Goal: Transaction & Acquisition: Book appointment/travel/reservation

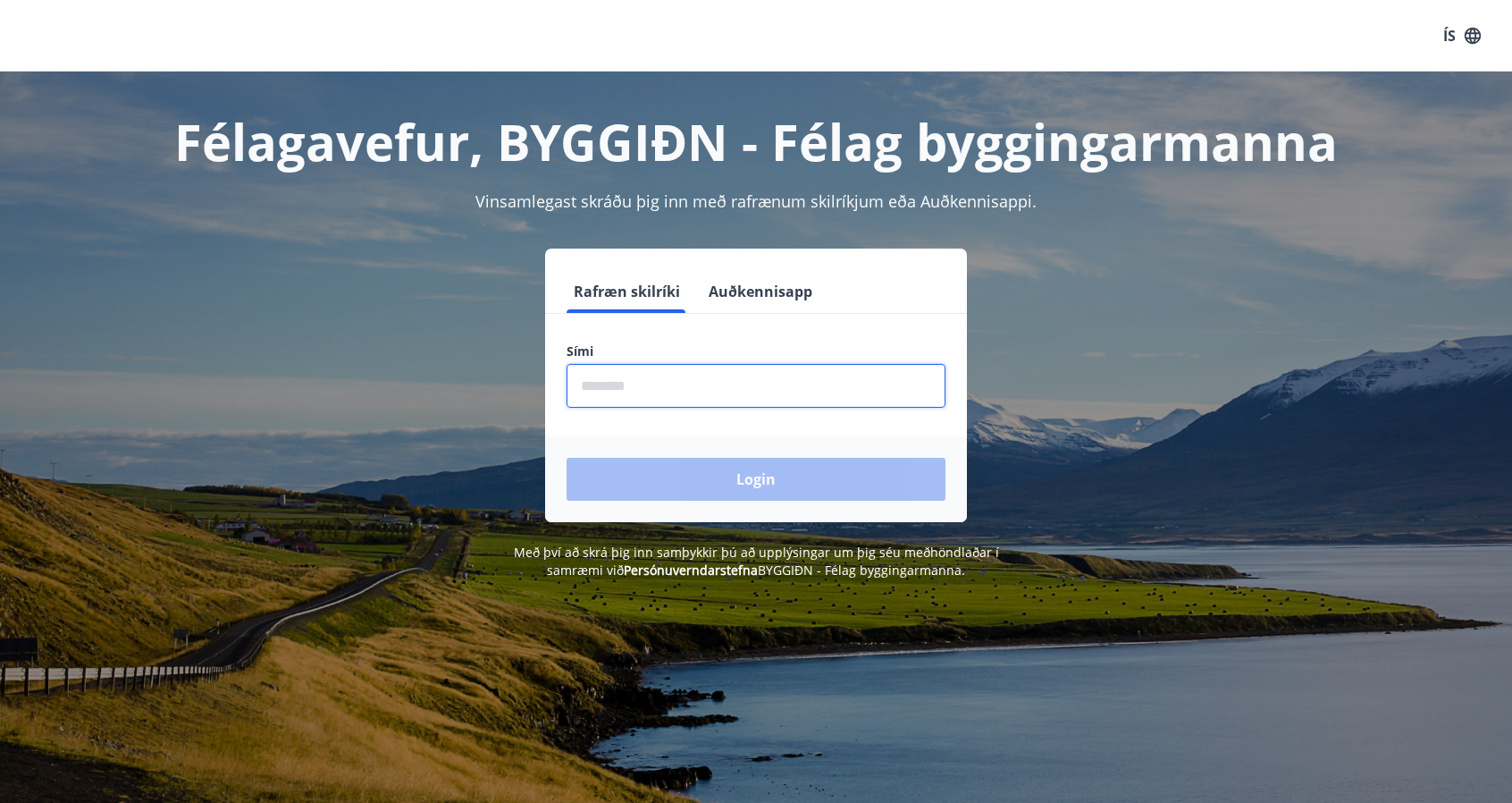
click at [638, 376] on input "phone" at bounding box center [756, 386] width 379 height 44
type input "********"
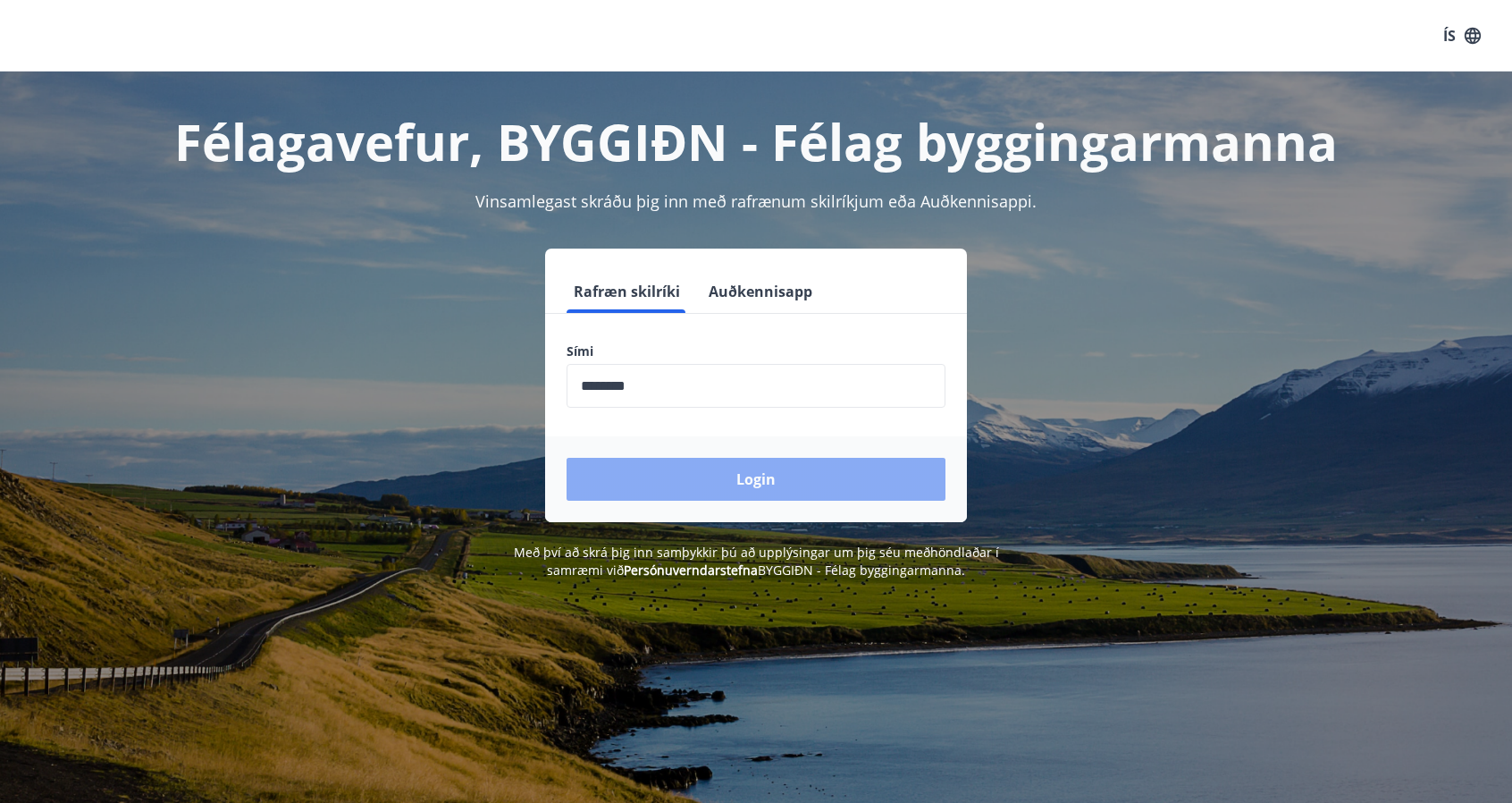
click at [765, 489] on button "Login" at bounding box center [756, 479] width 379 height 43
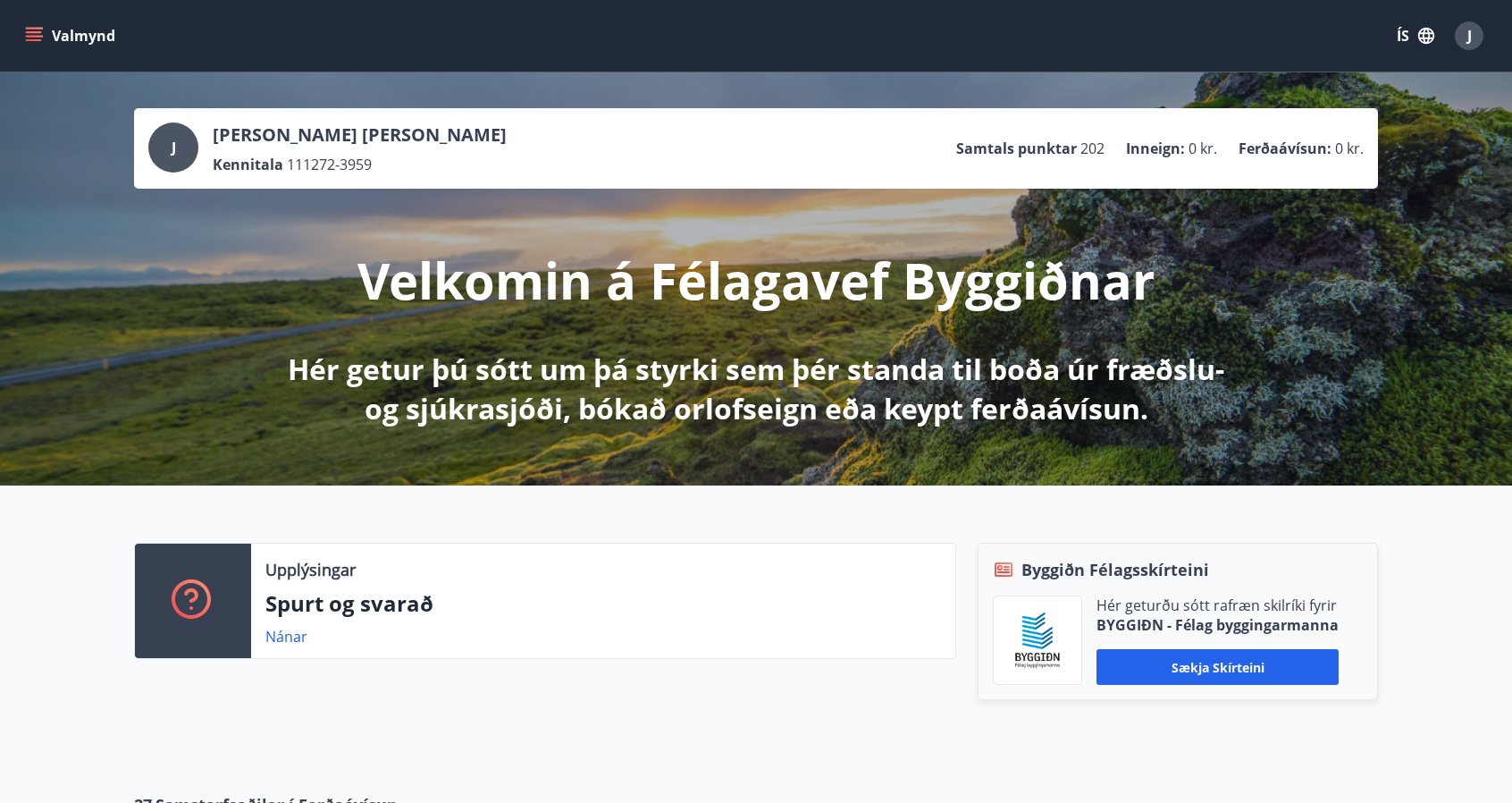
click at [36, 41] on icon "menu" at bounding box center [34, 35] width 18 height 18
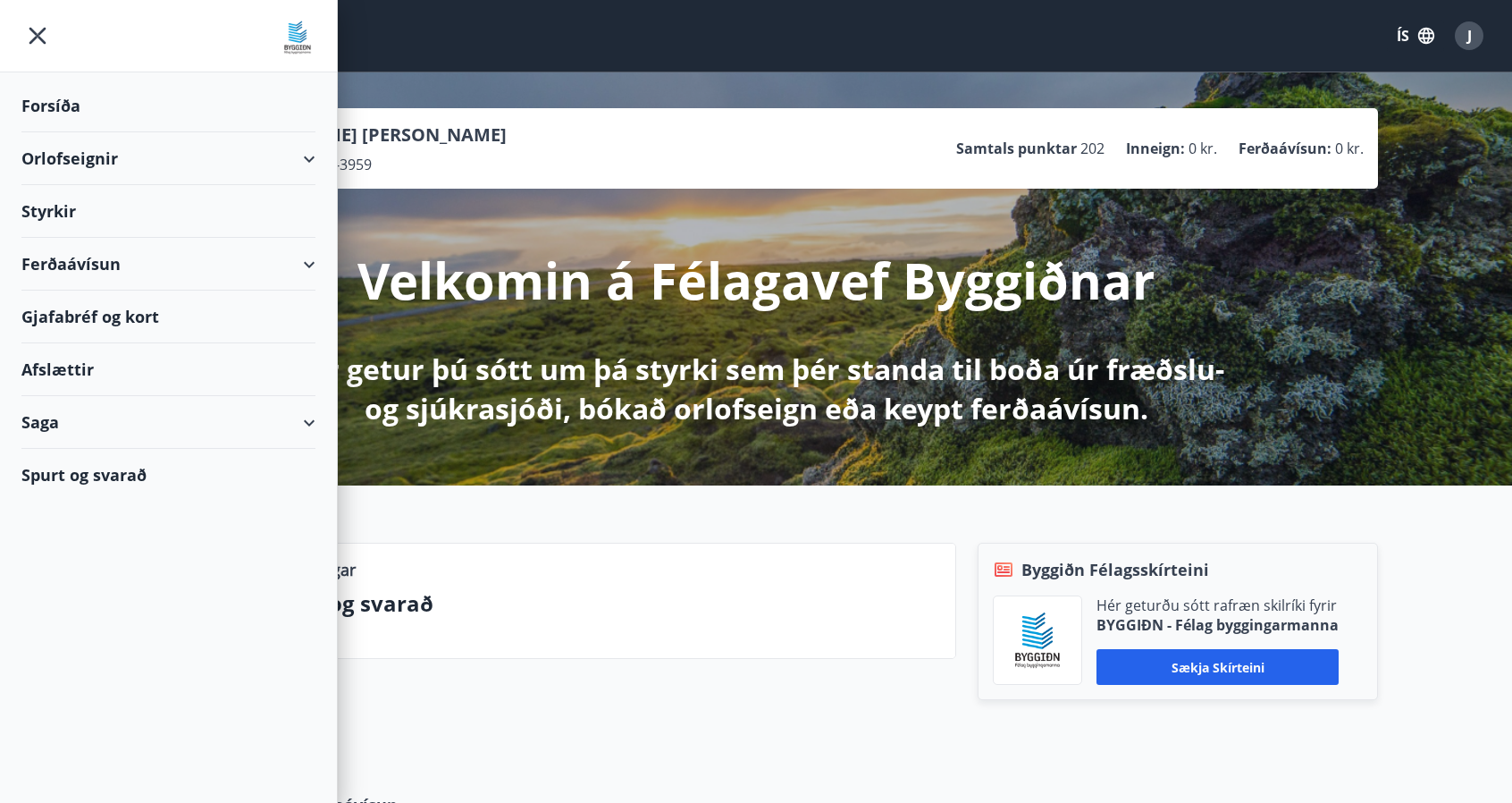
click at [298, 163] on div "Orlofseignir" at bounding box center [168, 159] width 294 height 53
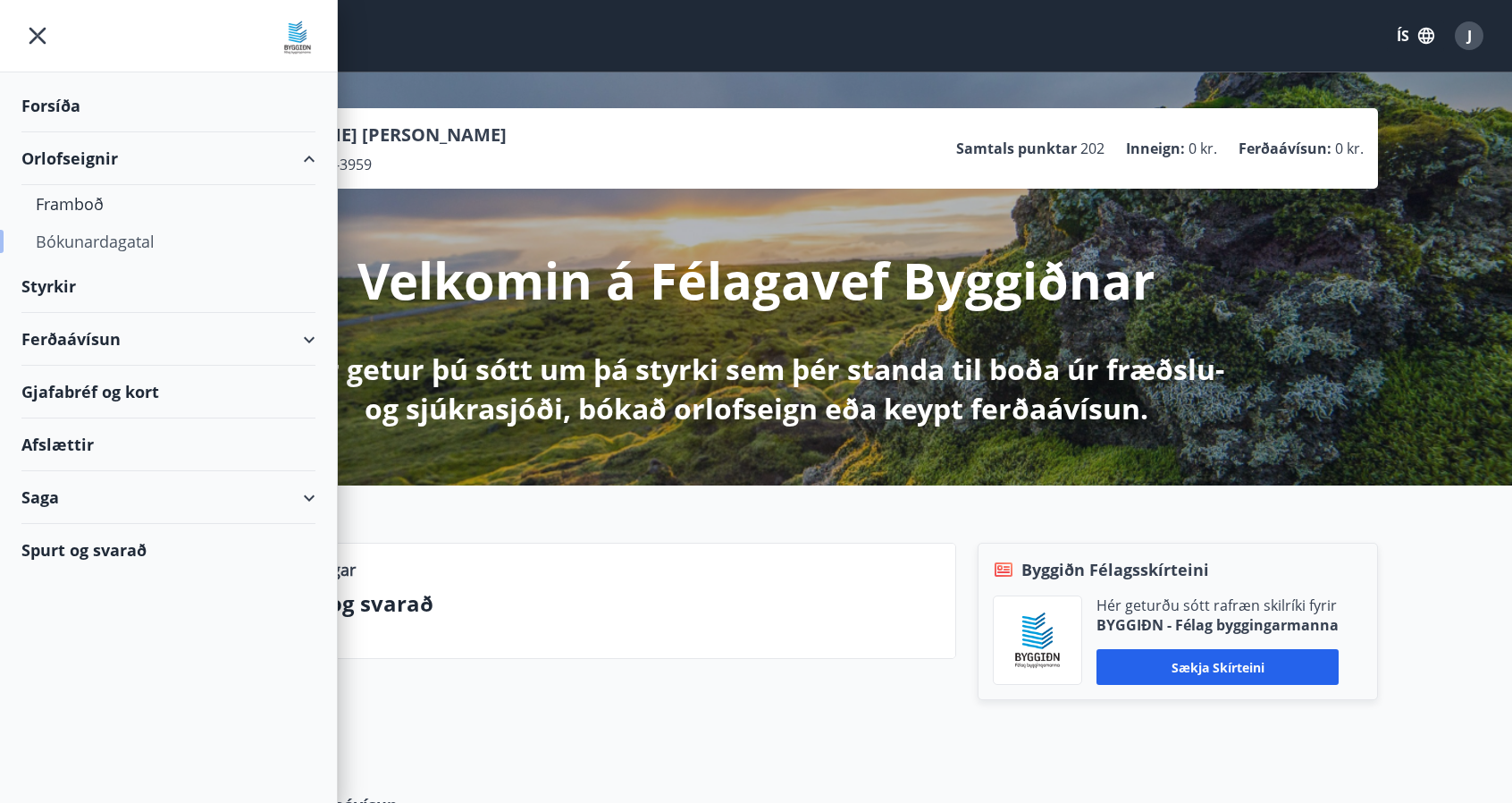
click at [116, 243] on div "Bókunardagatal" at bounding box center [168, 241] width 265 height 37
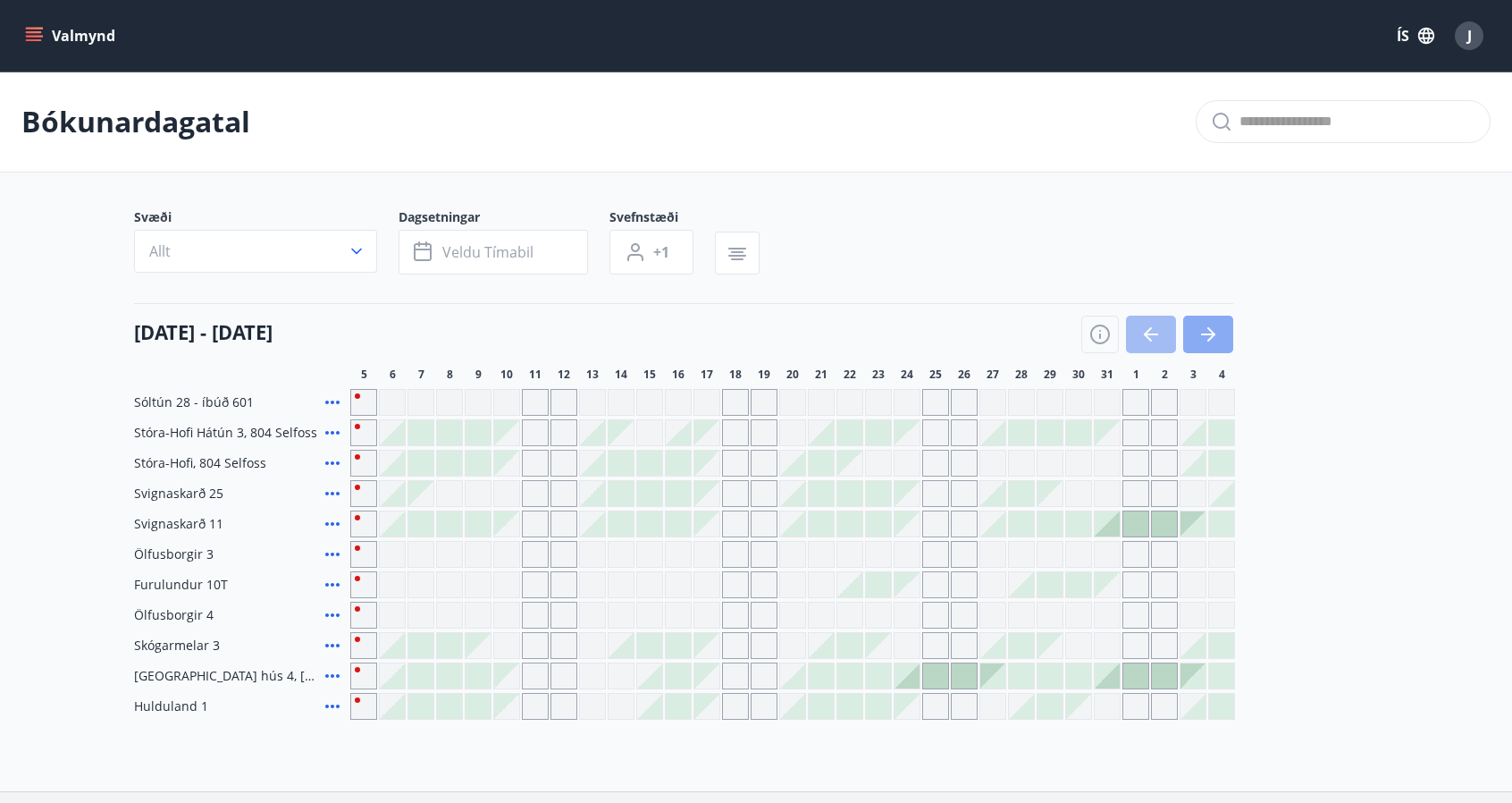
click at [1219, 331] on button "button" at bounding box center [1209, 334] width 50 height 37
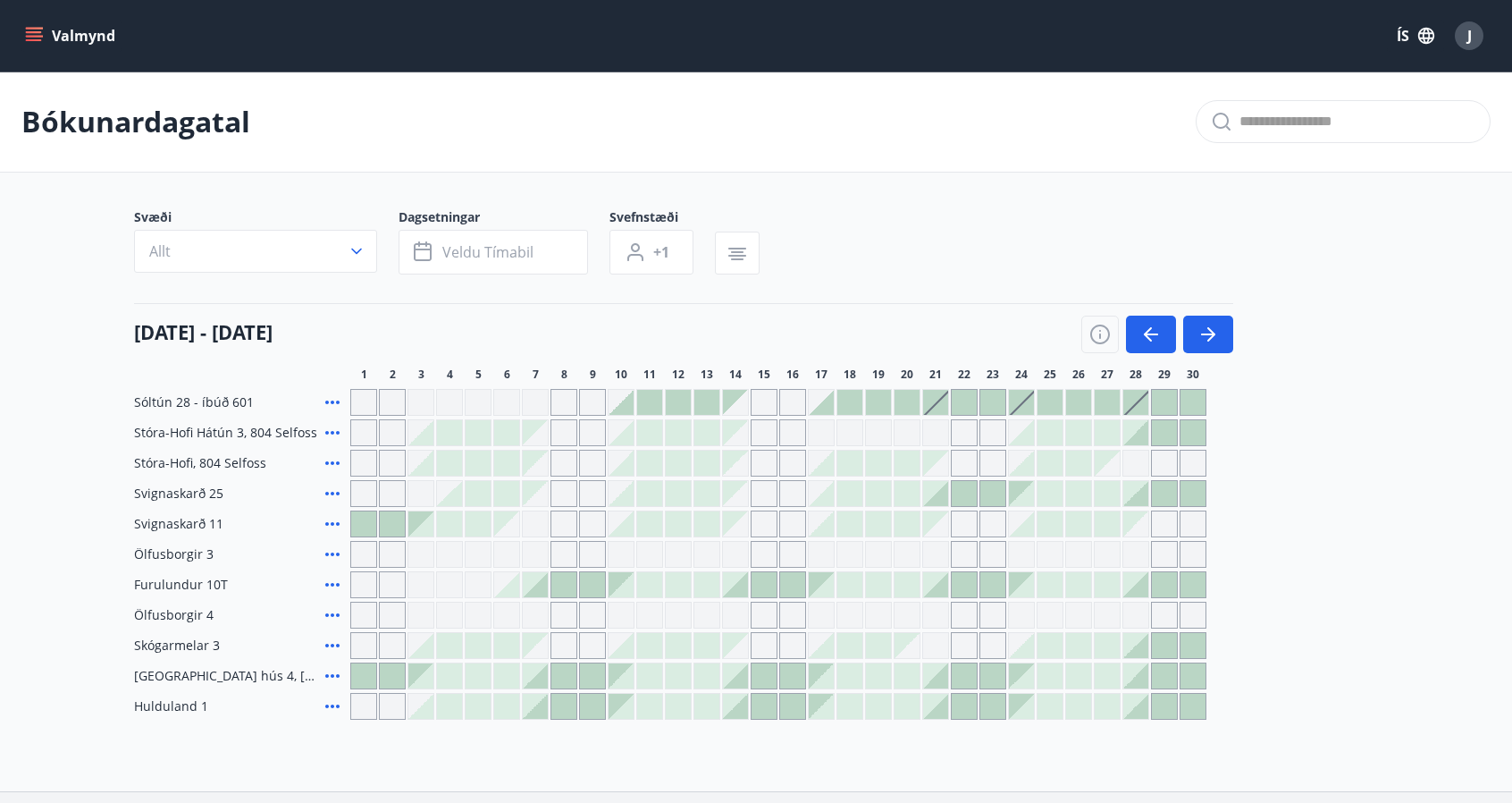
click at [364, 517] on div at bounding box center [363, 524] width 25 height 25
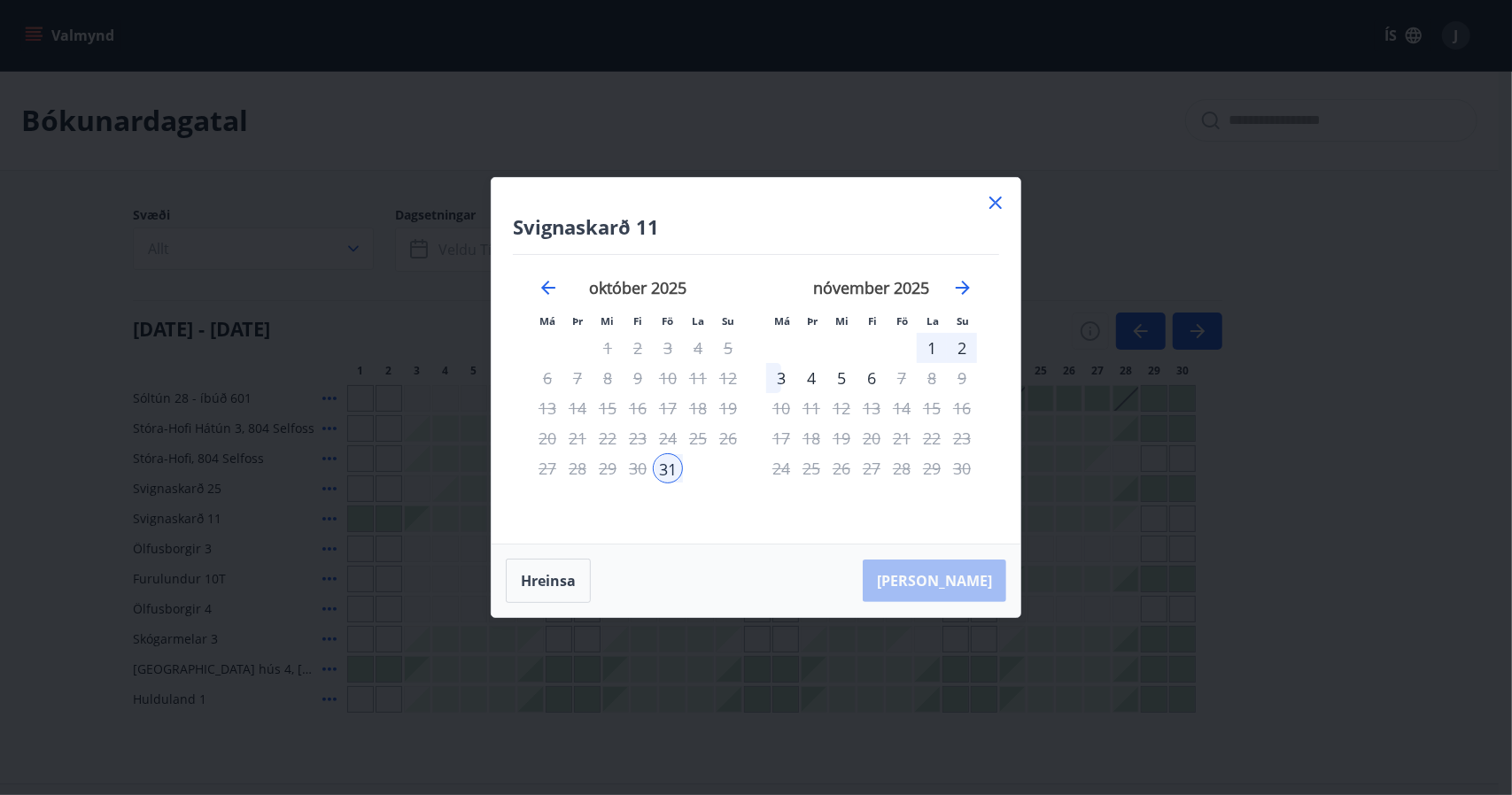
click at [992, 206] on icon at bounding box center [995, 202] width 12 height 12
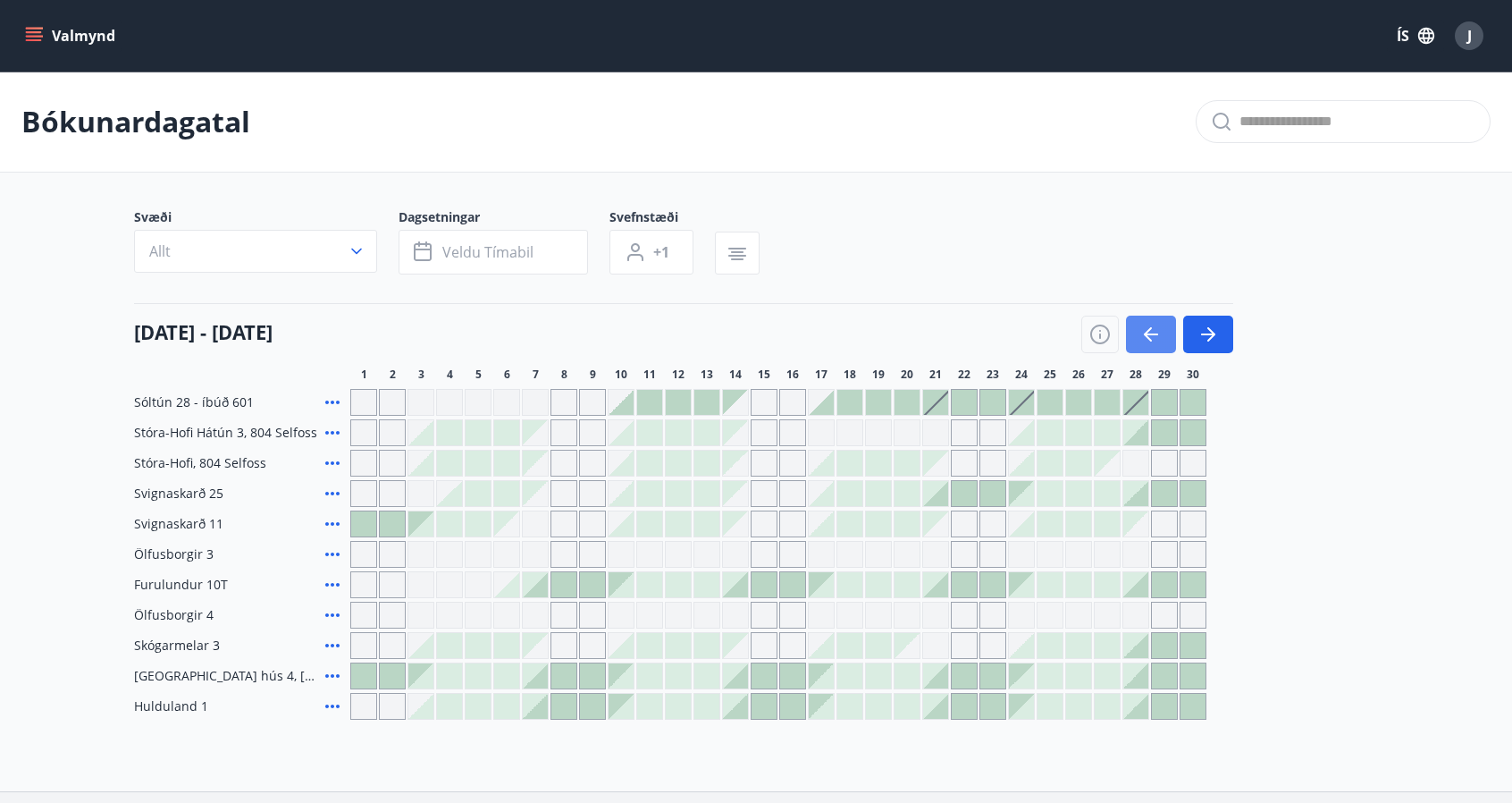
click at [1142, 332] on icon "button" at bounding box center [1151, 334] width 21 height 21
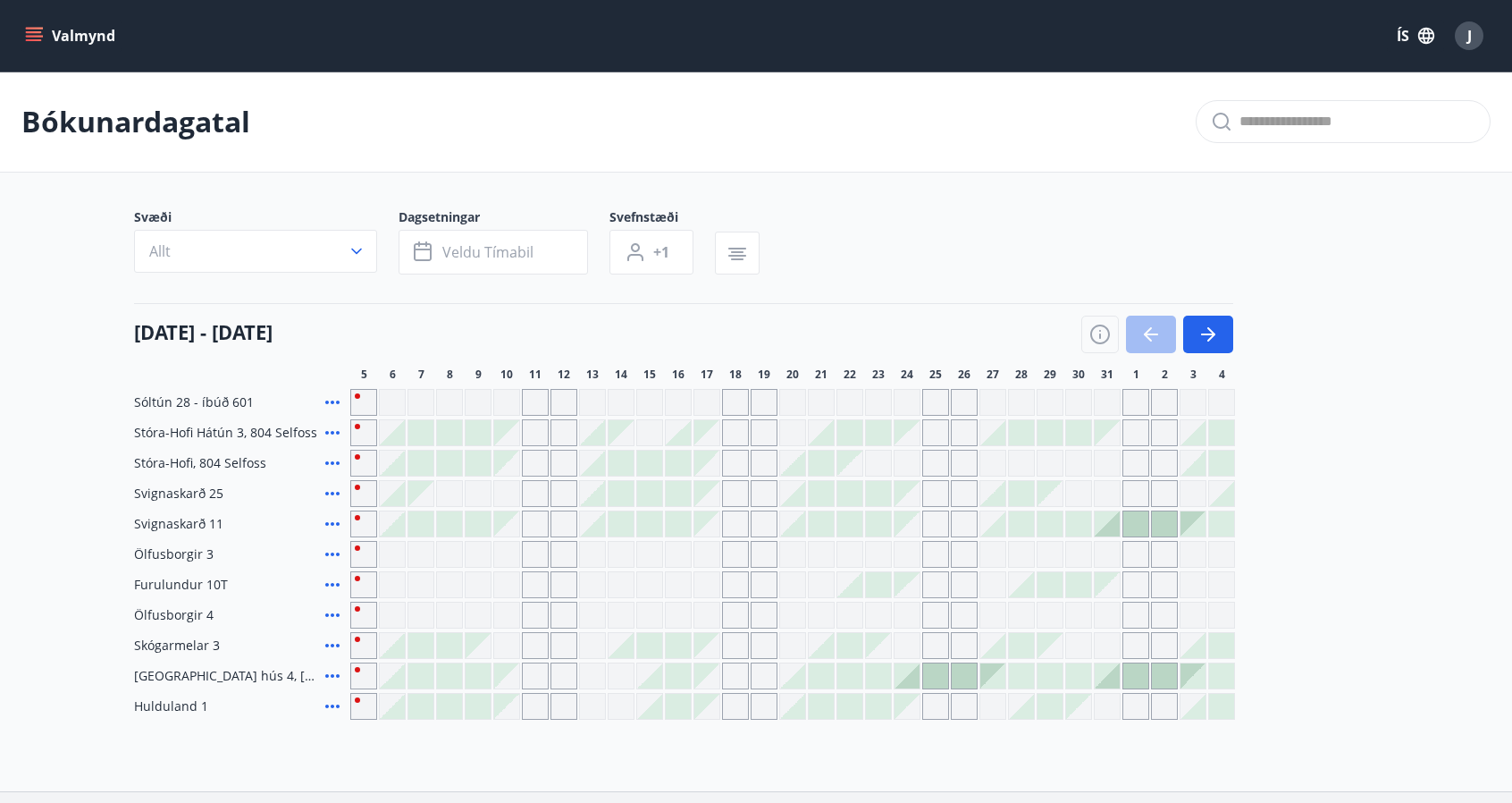
click at [1139, 523] on div at bounding box center [1136, 524] width 25 height 25
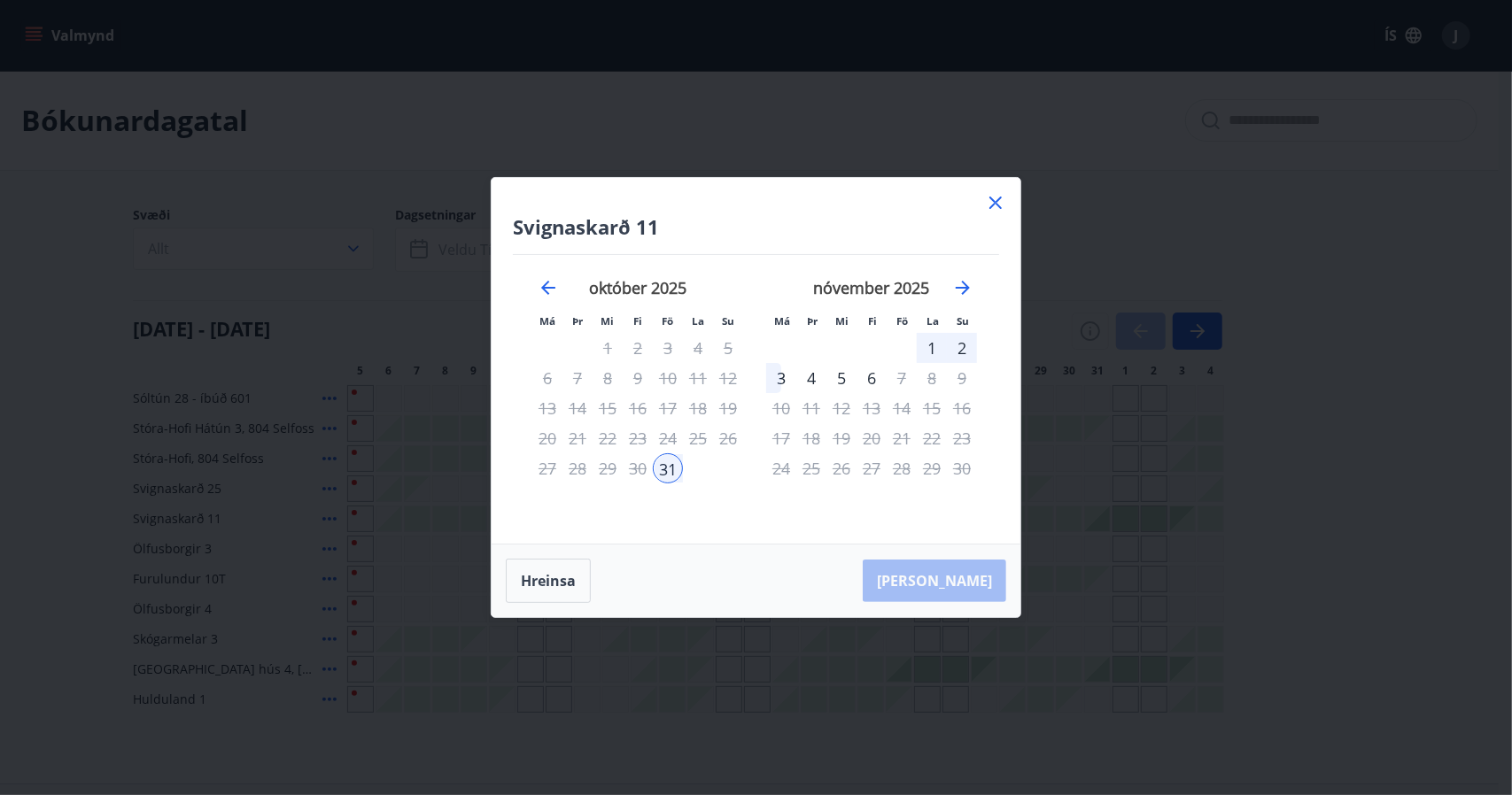
click at [1001, 208] on icon at bounding box center [995, 202] width 12 height 12
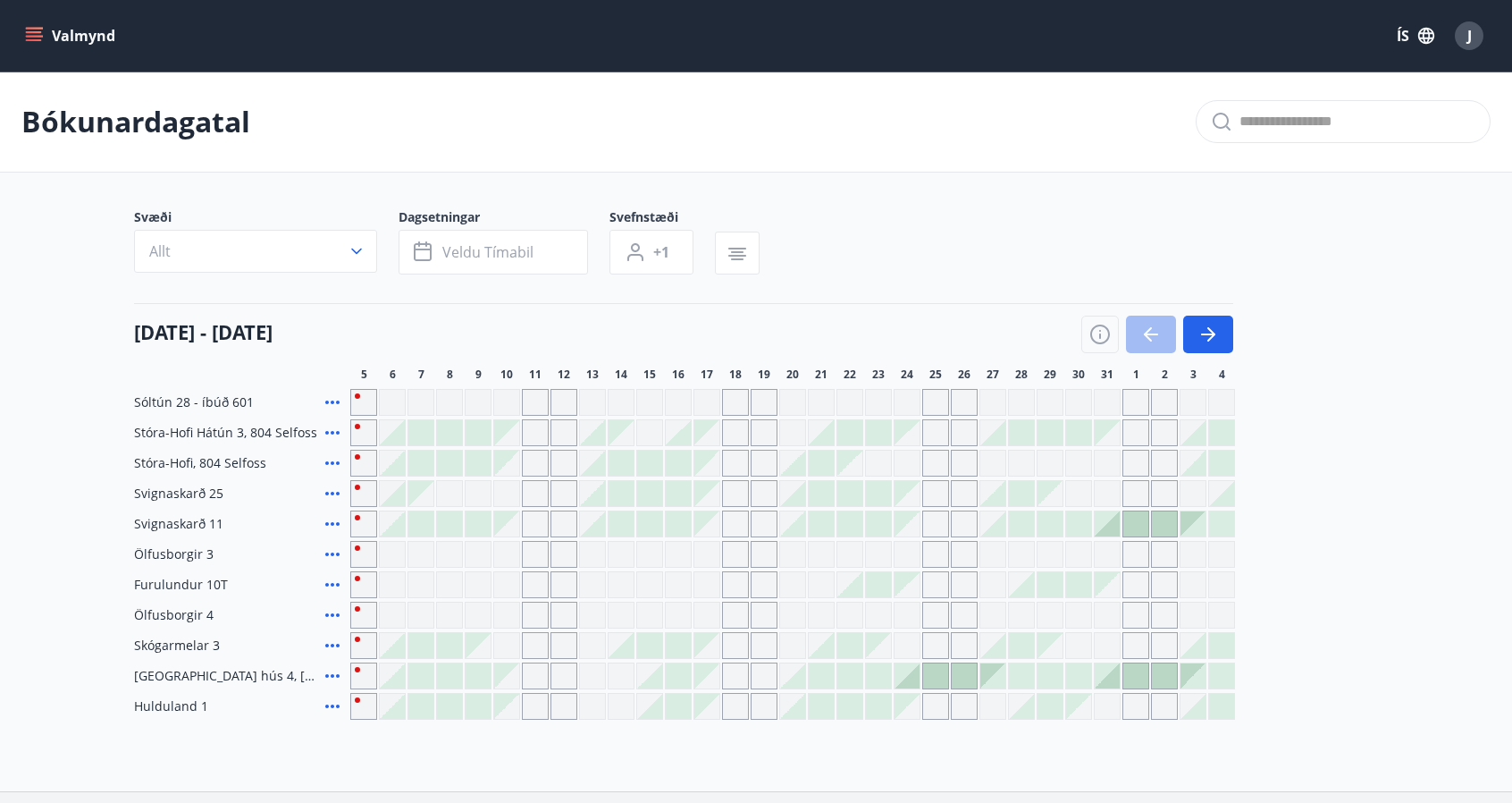
click at [1119, 525] on div at bounding box center [1107, 524] width 25 height 25
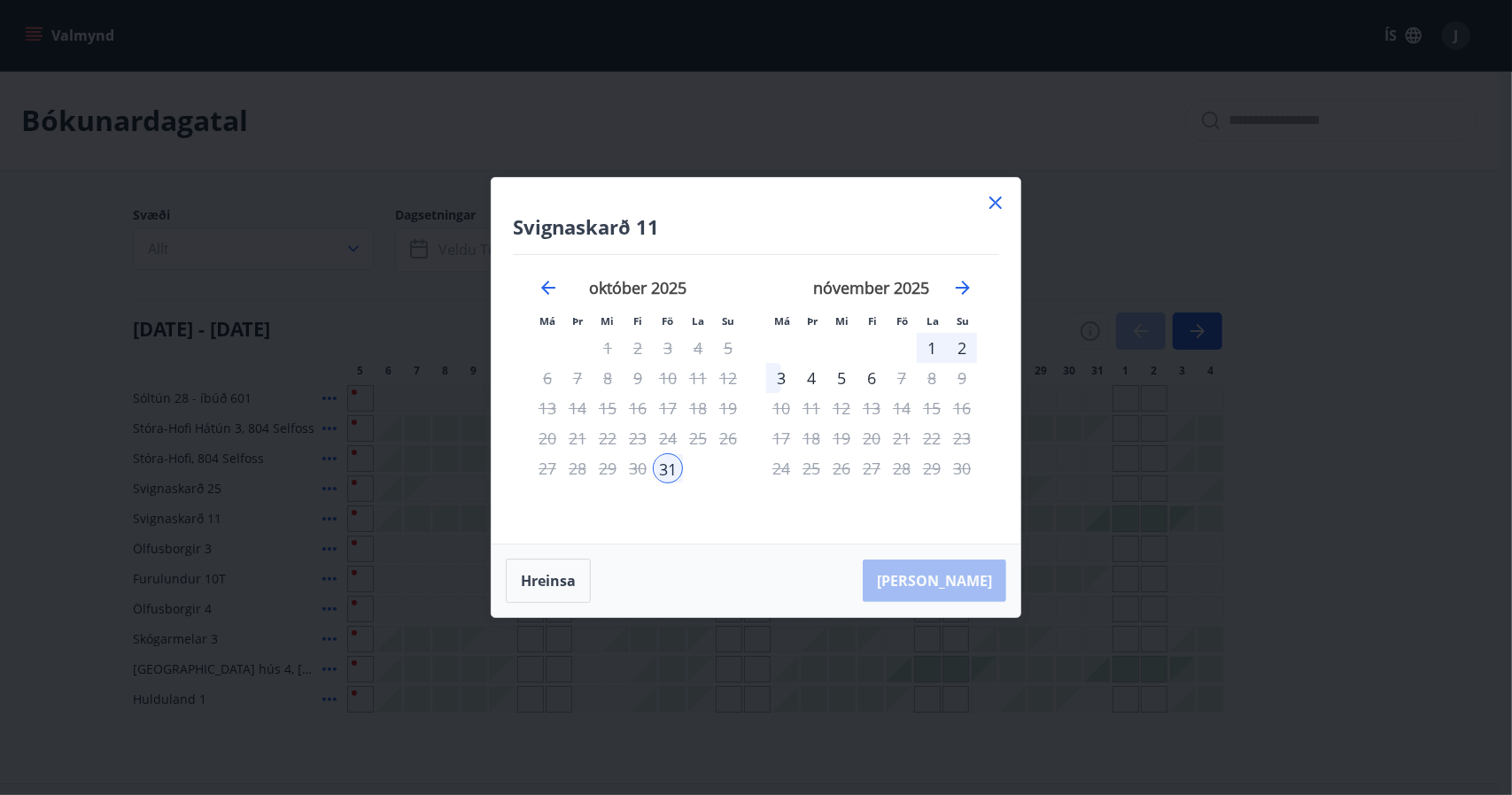
click at [670, 471] on div "31" at bounding box center [668, 468] width 31 height 31
click at [998, 197] on icon at bounding box center [995, 202] width 21 height 21
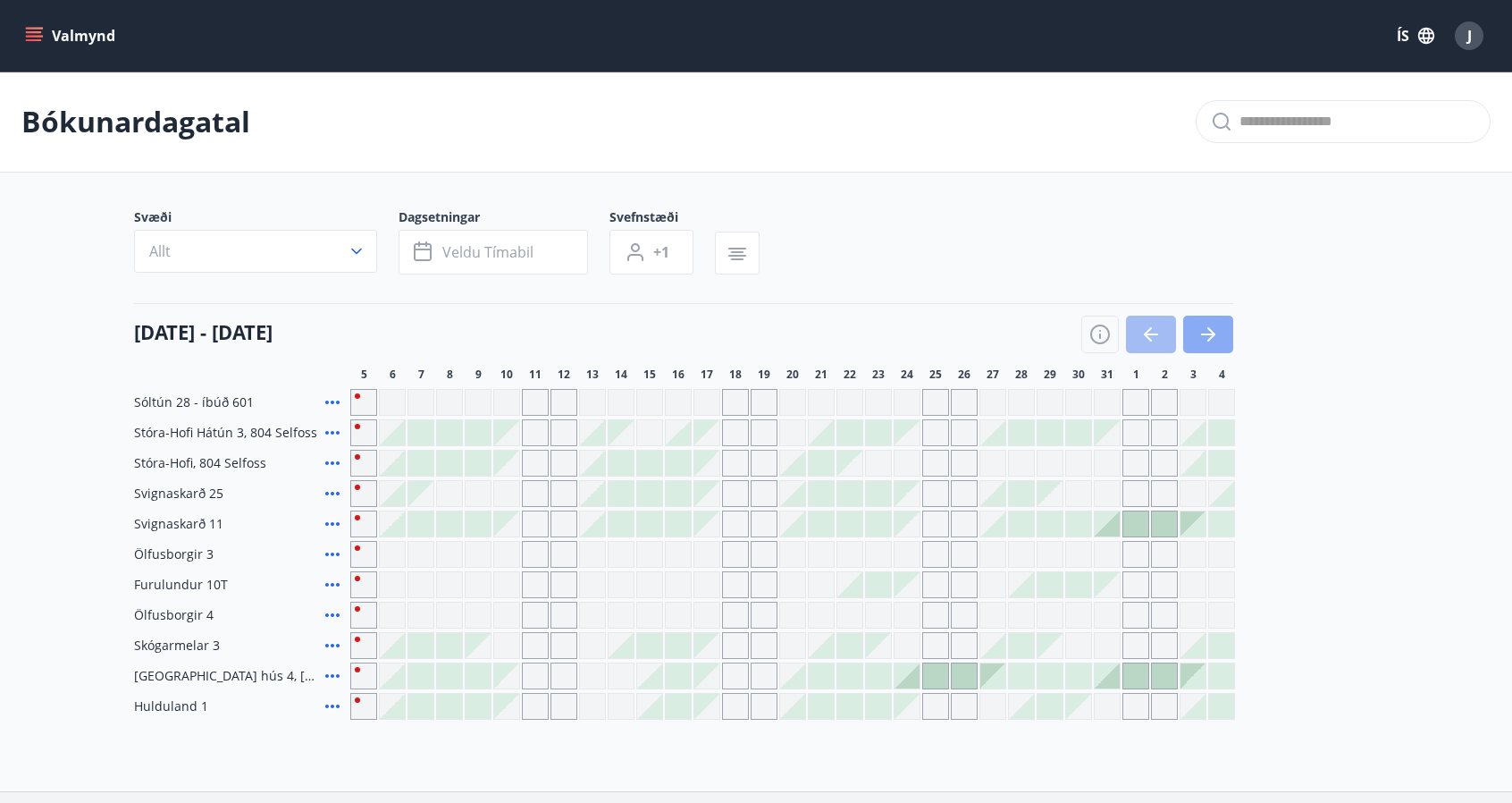
click at [1207, 326] on icon "button" at bounding box center [1208, 334] width 21 height 21
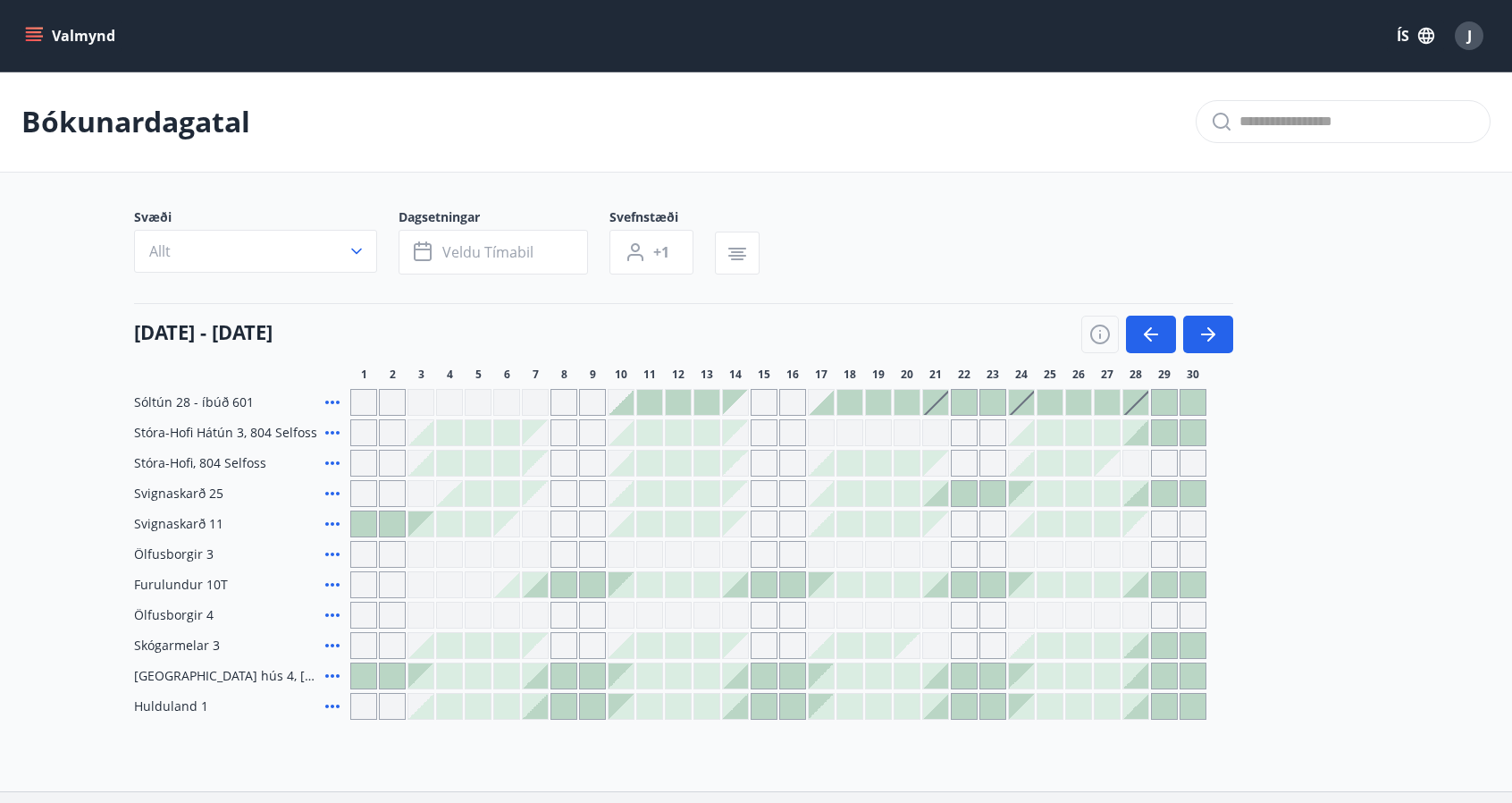
click at [365, 521] on div at bounding box center [363, 524] width 25 height 25
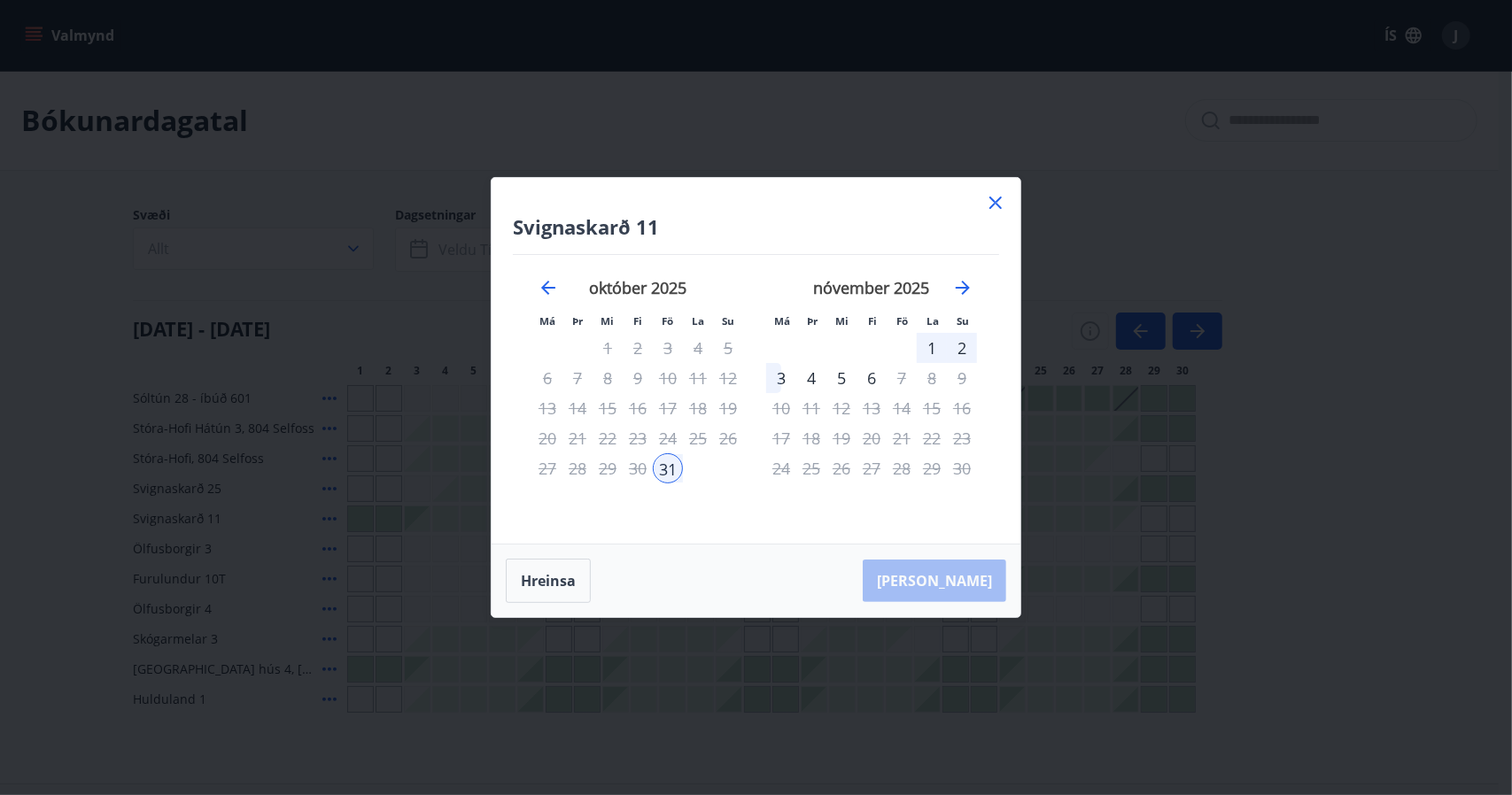
click at [658, 469] on div "31" at bounding box center [668, 468] width 31 height 31
click at [783, 374] on div "3" at bounding box center [781, 378] width 31 height 31
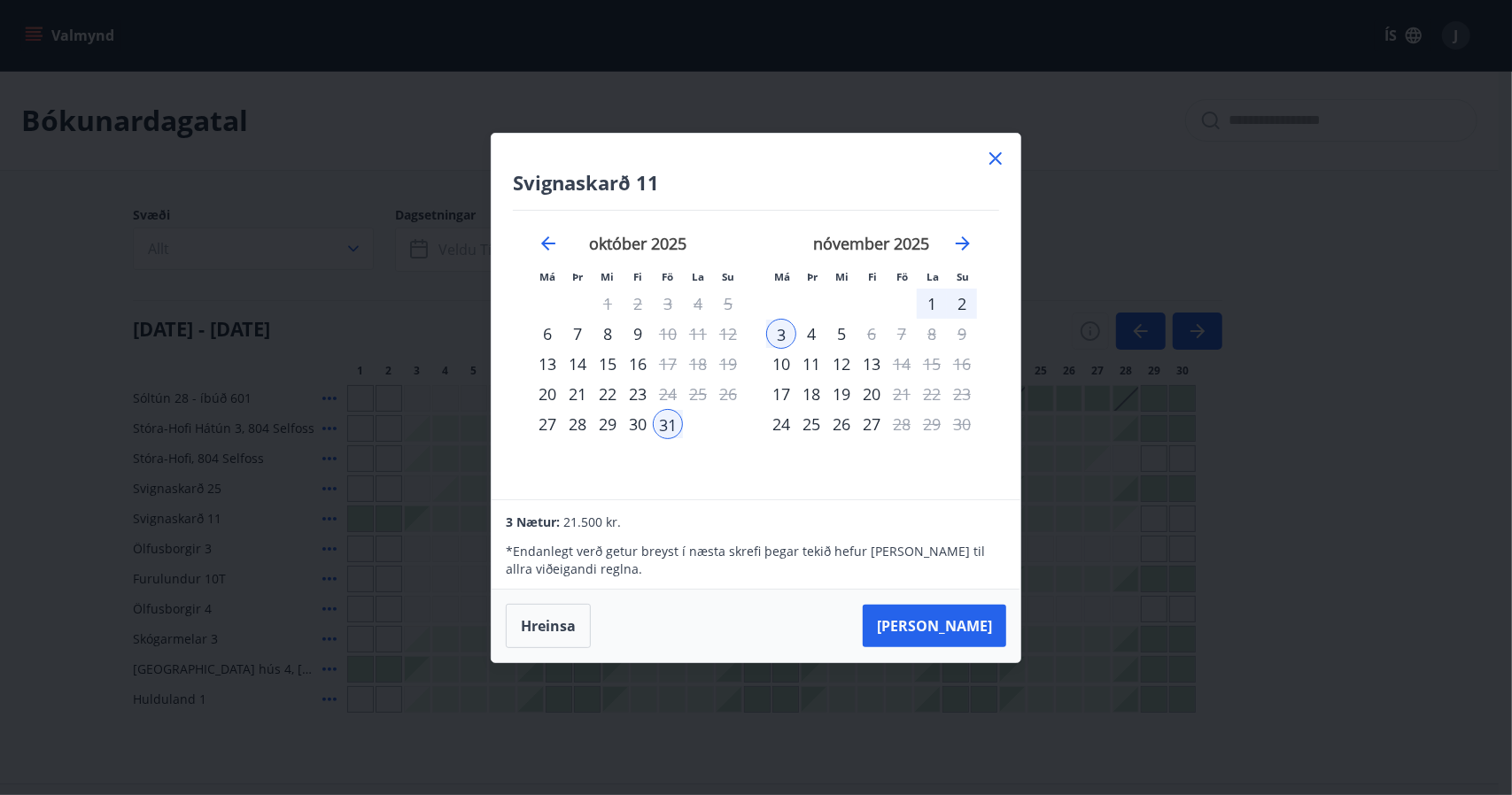
click at [931, 300] on div "1" at bounding box center [931, 303] width 31 height 31
click at [957, 300] on div "2" at bounding box center [962, 303] width 31 height 31
click at [976, 626] on button "Taka Frá" at bounding box center [934, 626] width 143 height 43
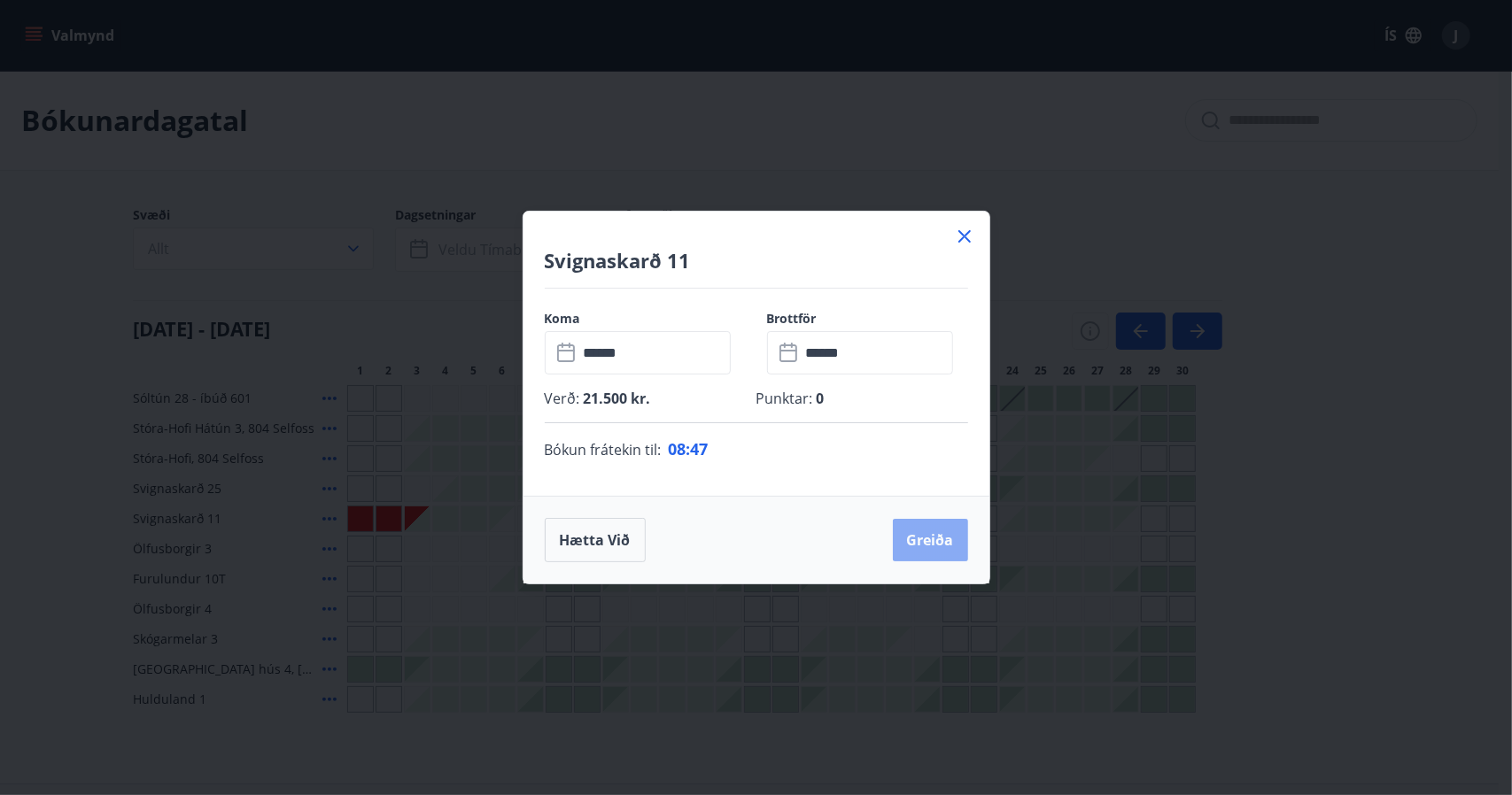
click at [930, 534] on button "Greiða" at bounding box center [929, 540] width 75 height 43
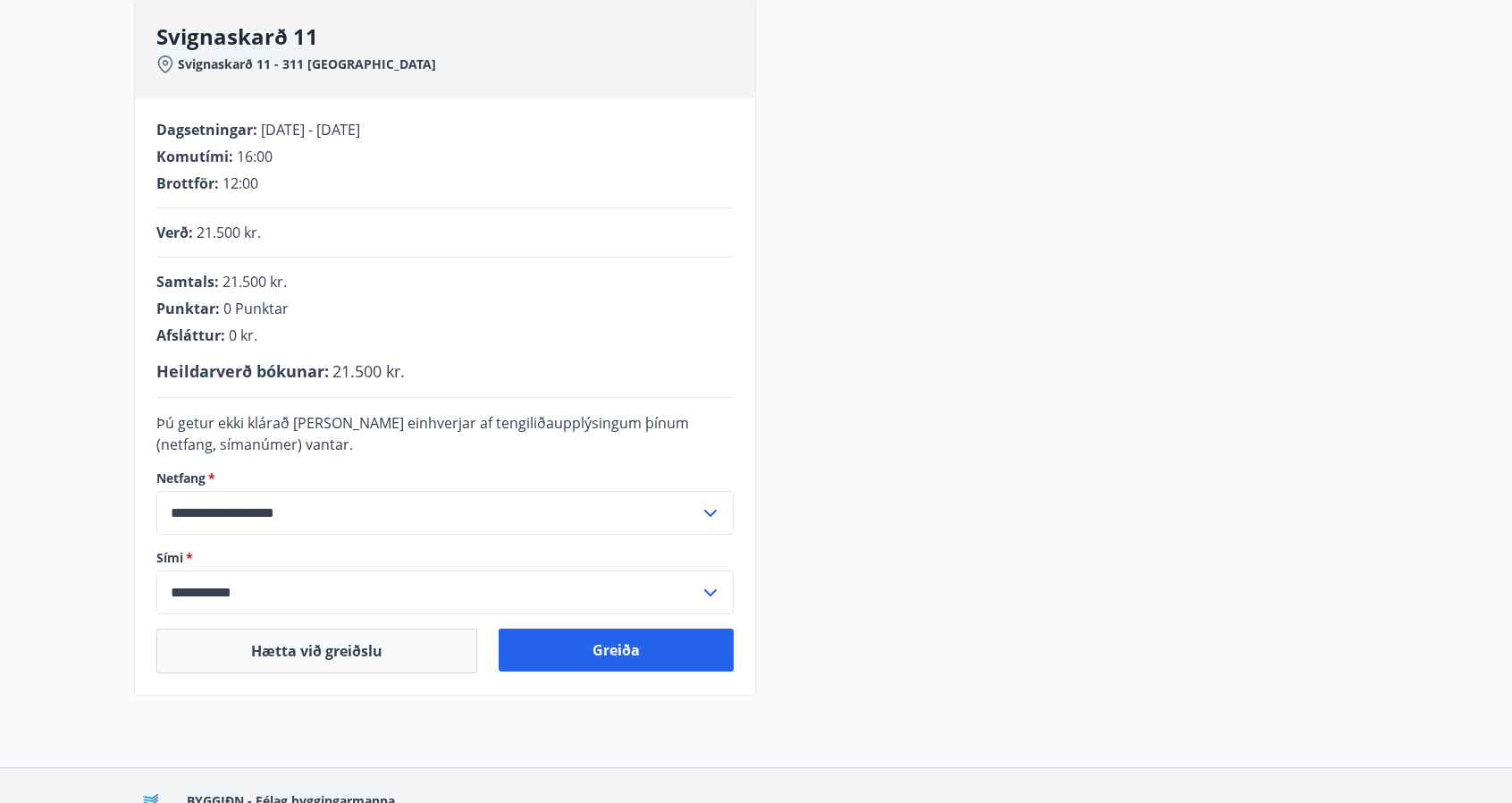
scroll to position [268, 0]
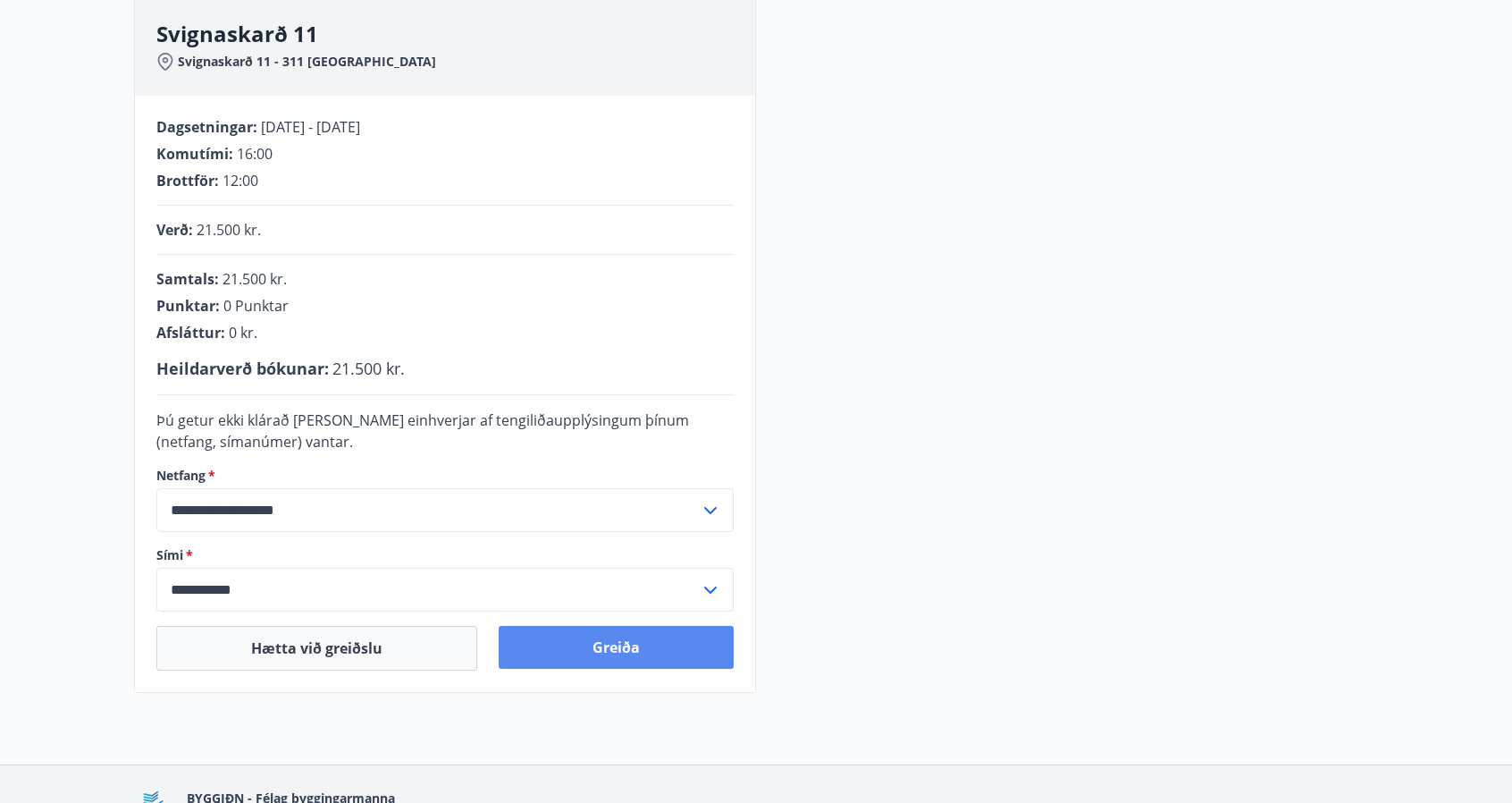
click at [634, 648] on button "Greiða" at bounding box center [616, 647] width 235 height 43
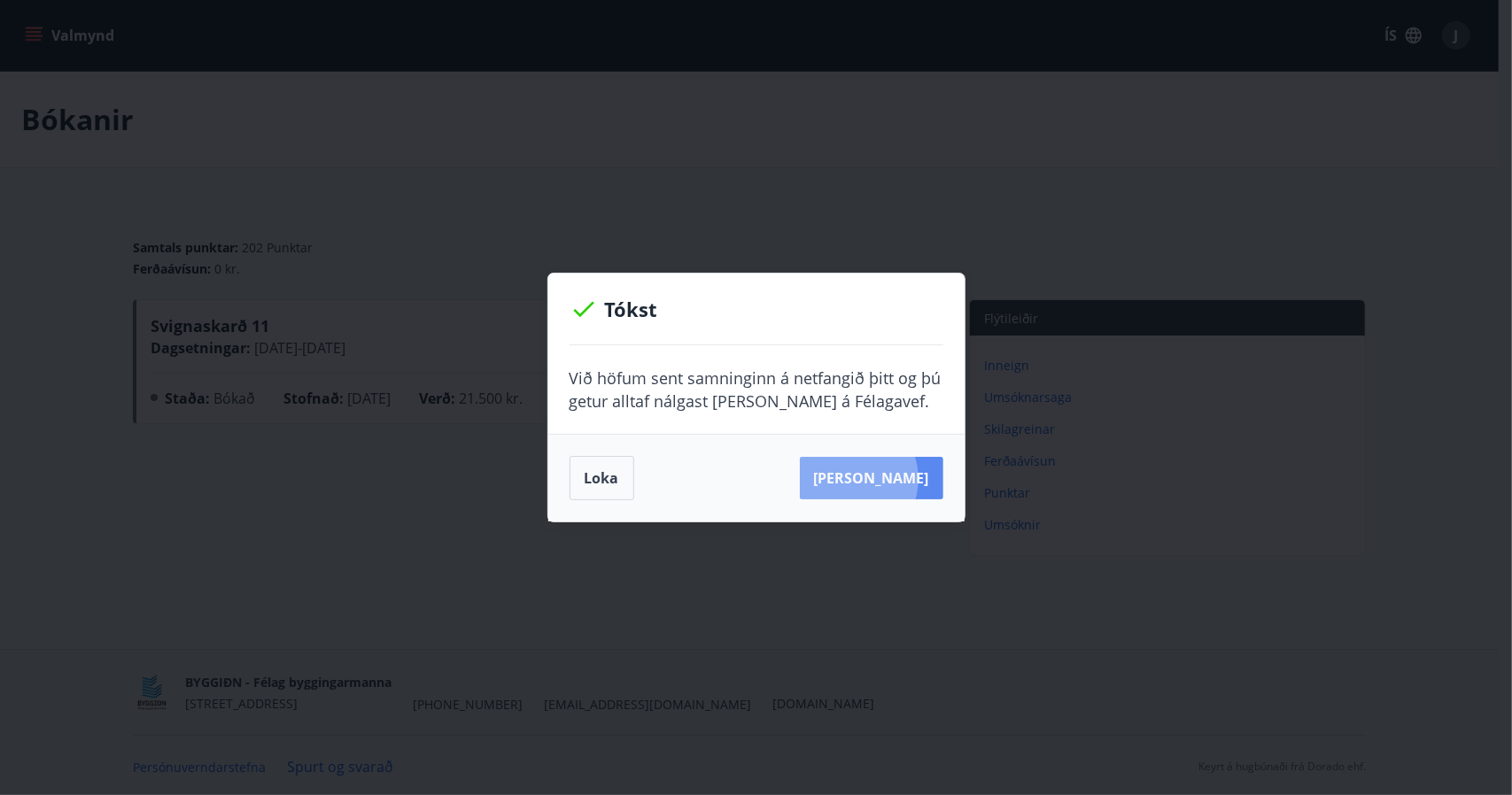
click at [875, 479] on button "[PERSON_NAME]" at bounding box center [871, 478] width 143 height 43
click at [591, 479] on button "Loka" at bounding box center [602, 478] width 65 height 44
